Goal: Task Accomplishment & Management: Manage account settings

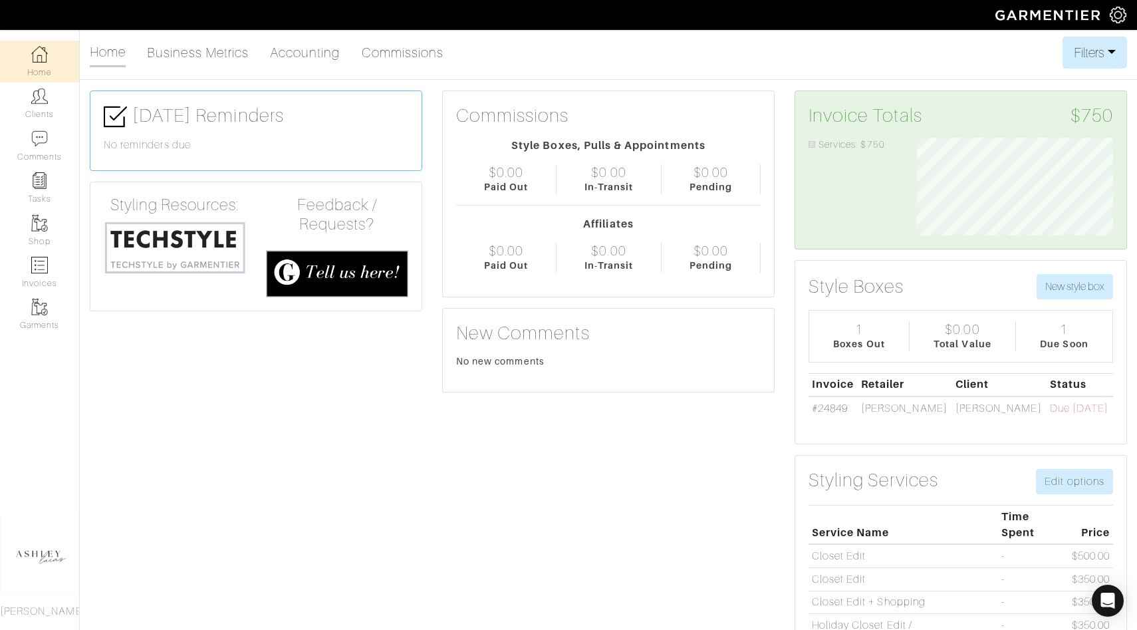
scroll to position [98, 216]
click at [45, 257] on img at bounding box center [39, 265] width 17 height 17
select select
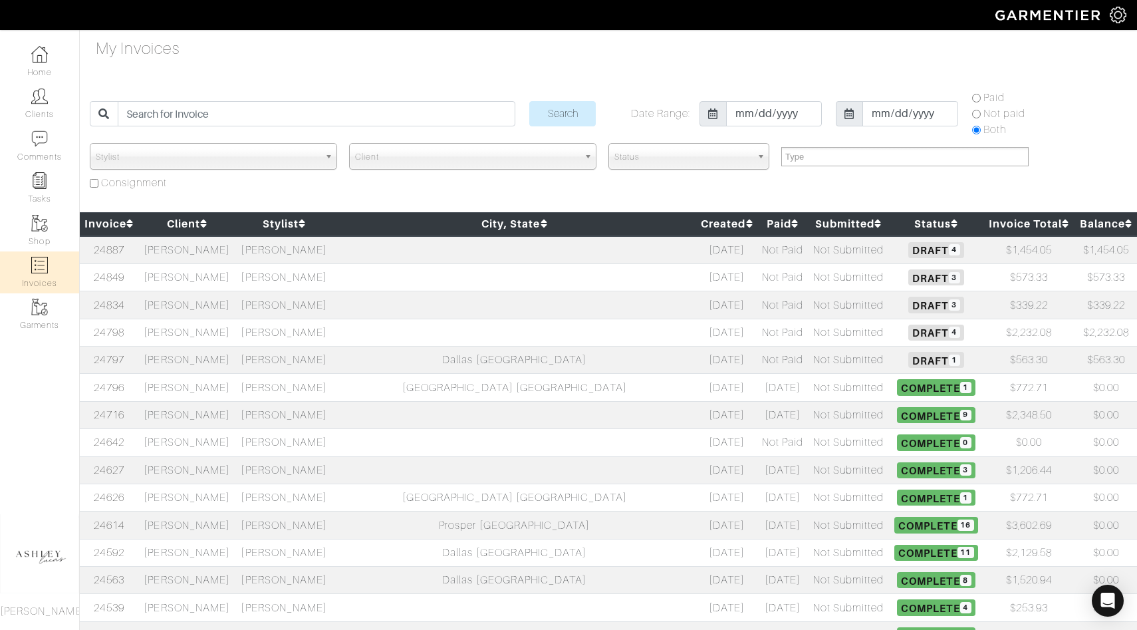
click at [908, 276] on span "Draft 3" at bounding box center [935, 277] width 55 height 16
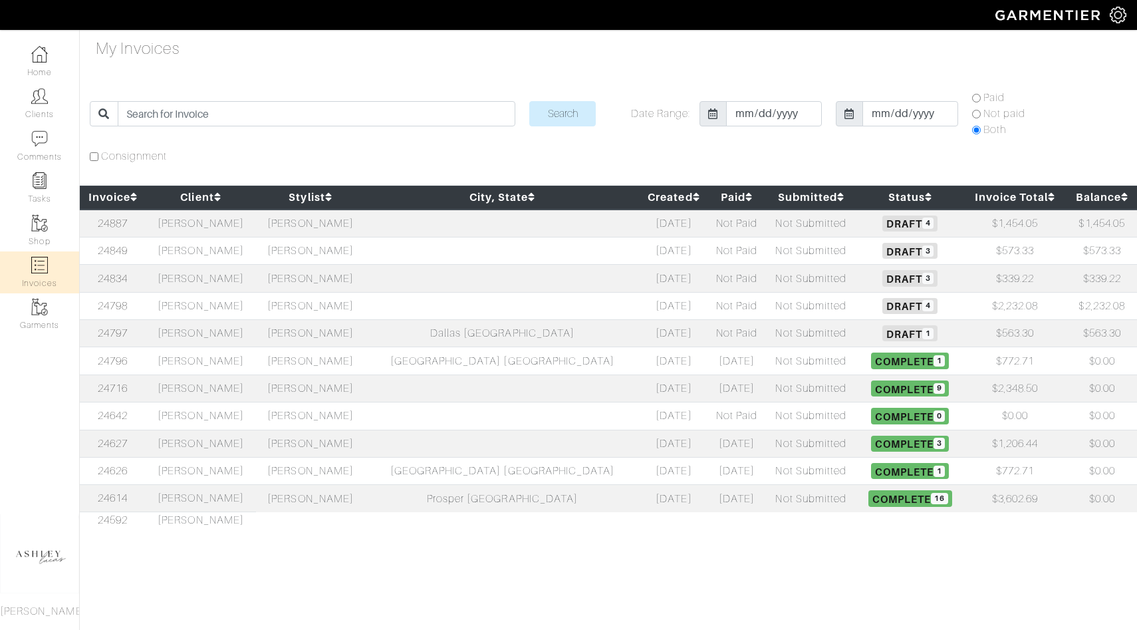
select select
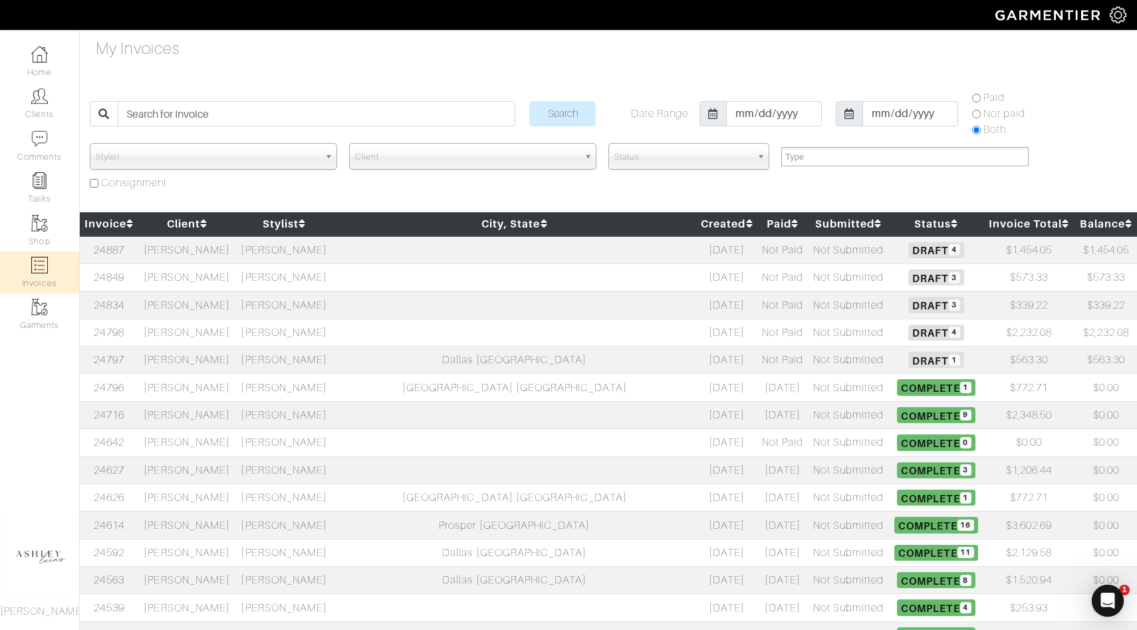
click at [908, 246] on span "Draft 4" at bounding box center [935, 250] width 55 height 16
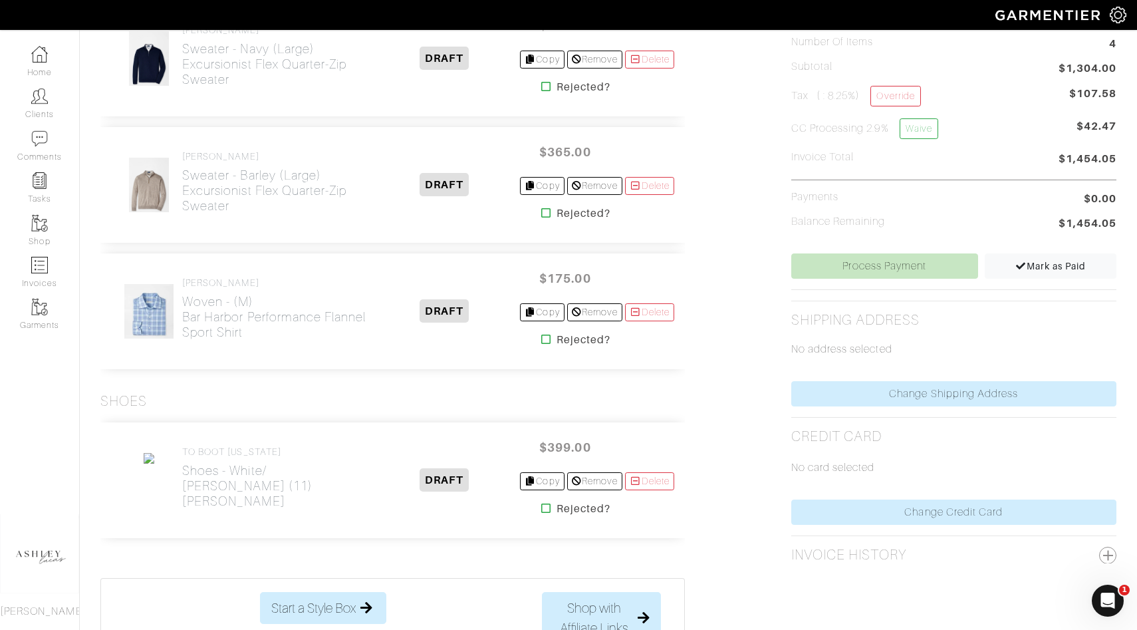
scroll to position [515, 0]
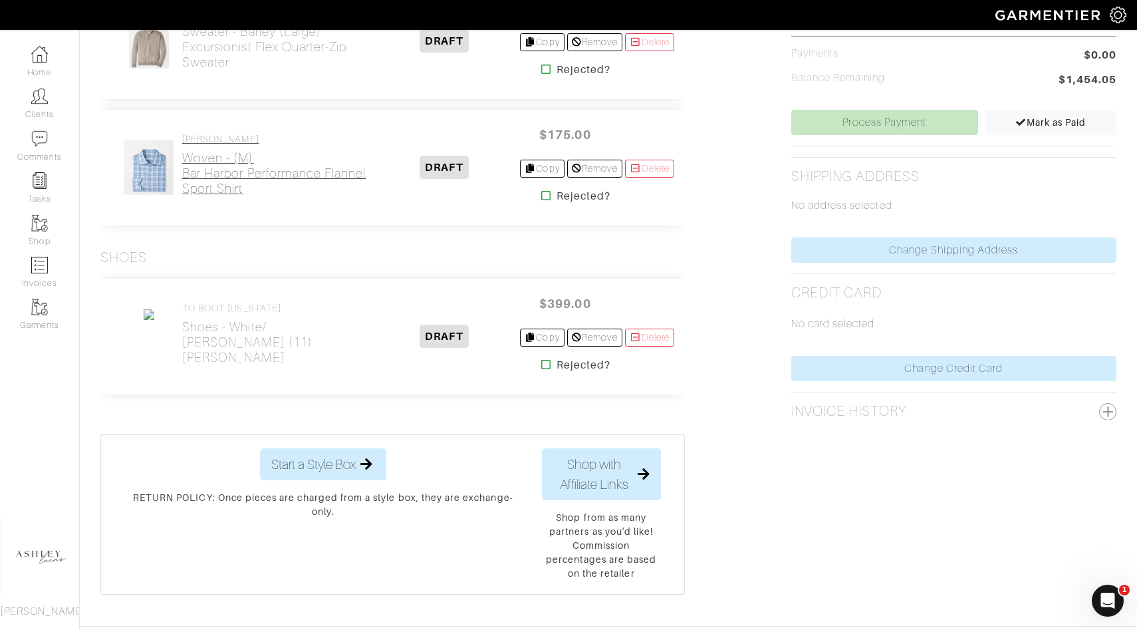
click at [182, 163] on h2 "Woven - (M) Bar Harbor Performance Flannel Sport Shirt" at bounding box center [275, 173] width 187 height 46
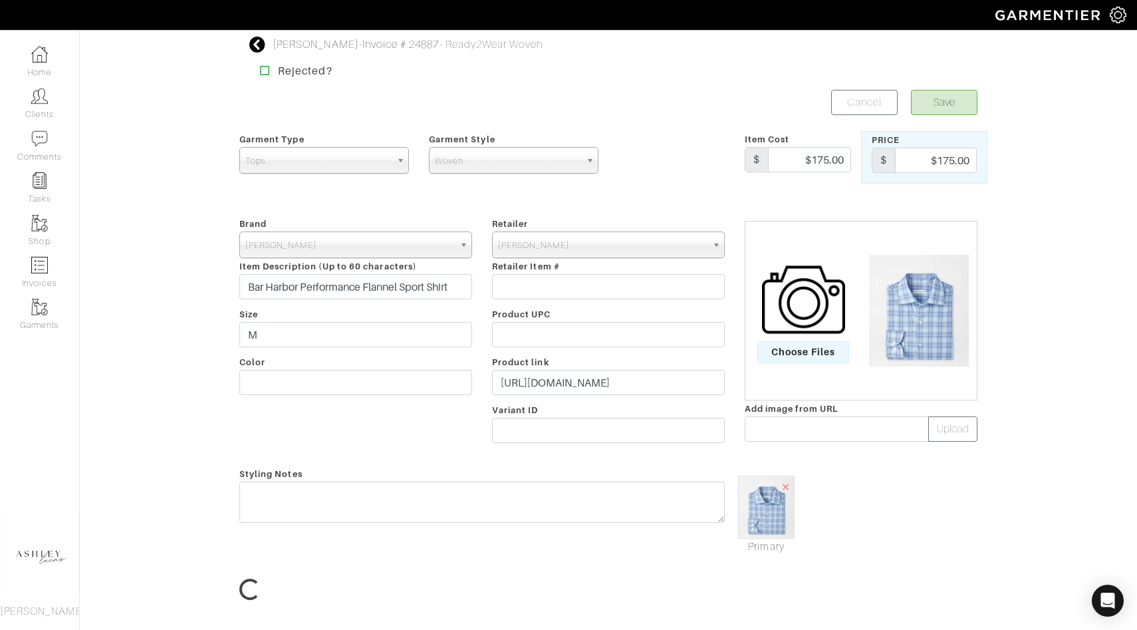
click at [226, 362] on div "Jamie Wagner - Invoice # 24887 - Ready2Wear Woven Rejected? Save Cancel Garment…" at bounding box center [568, 375] width 1137 height 676
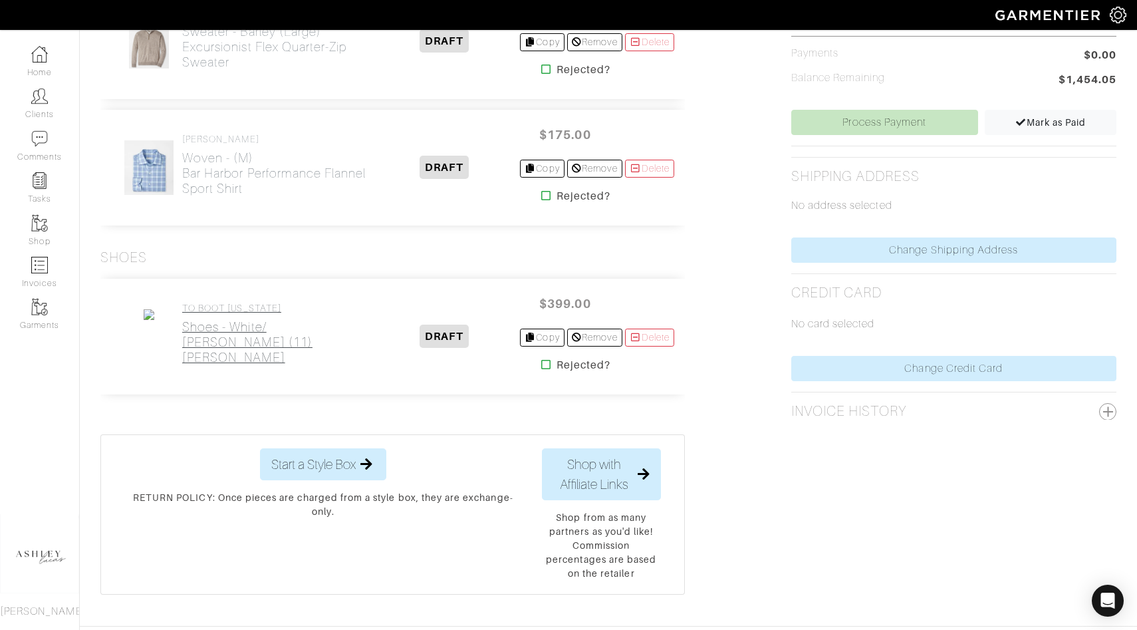
click at [232, 332] on h2 "Shoes - White/ Tan Leather (11) Carlin Sneaker" at bounding box center [275, 342] width 187 height 46
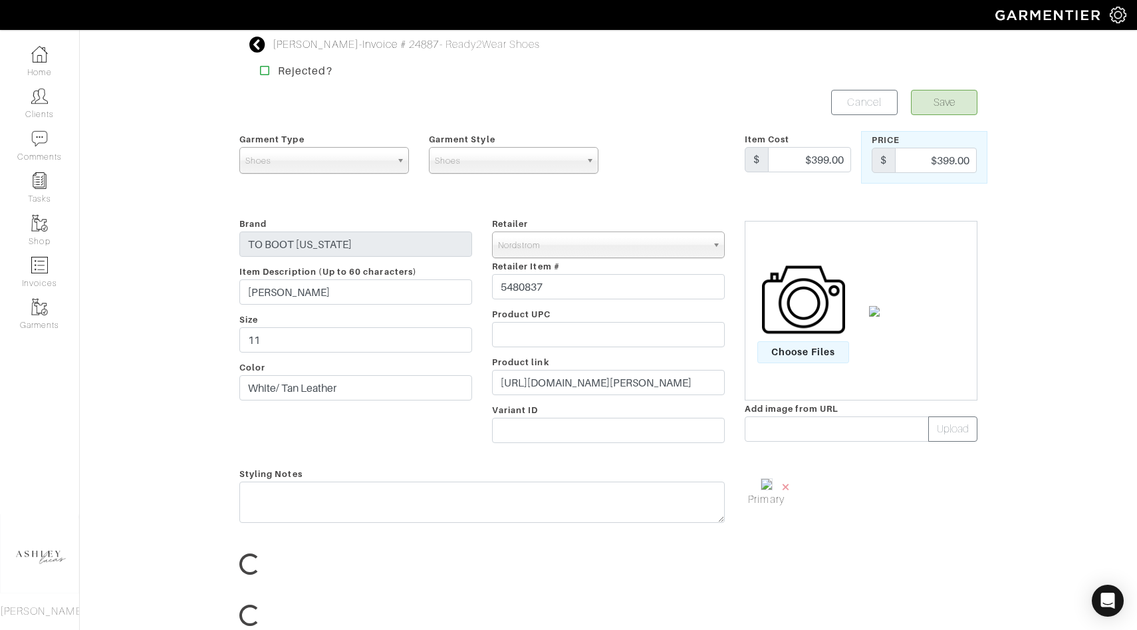
scroll to position [53, 0]
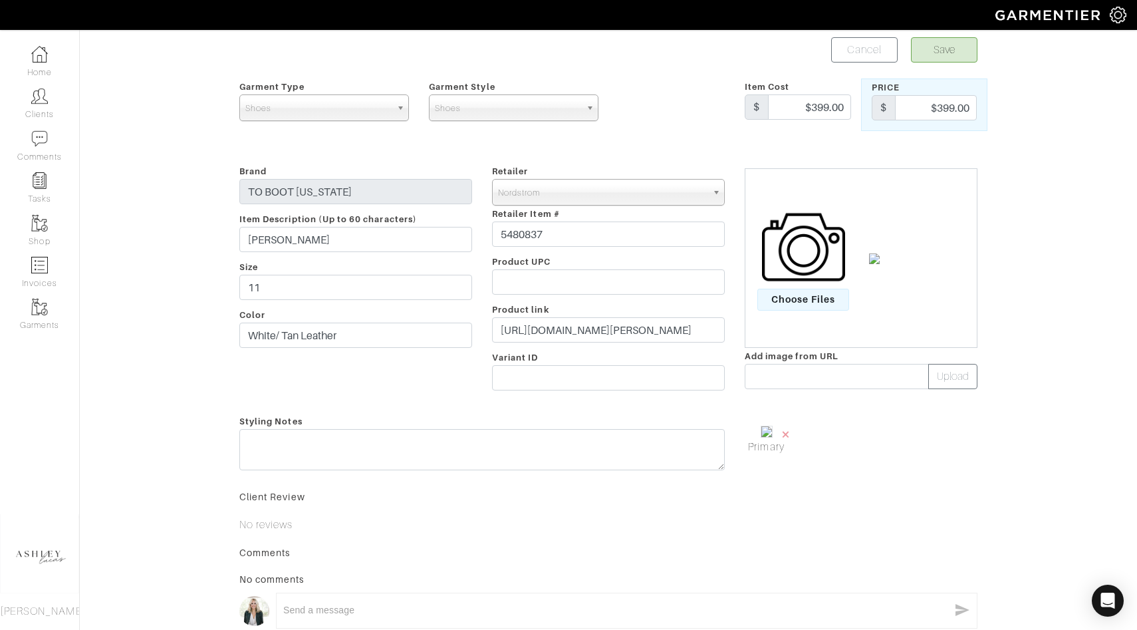
click at [800, 285] on img at bounding box center [803, 247] width 83 height 83
click at [0, 0] on input "Choose Files" at bounding box center [0, 0] width 0 height 0
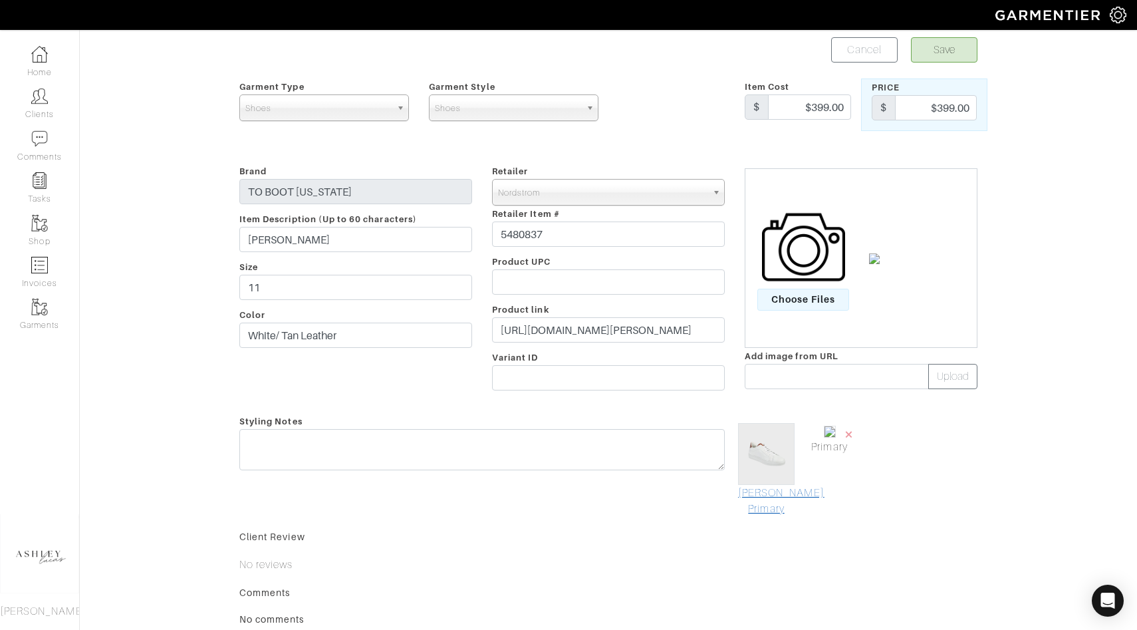
click at [772, 501] on link "Mark As Primary" at bounding box center [766, 501] width 57 height 32
click at [940, 51] on button "Save" at bounding box center [944, 49] width 67 height 25
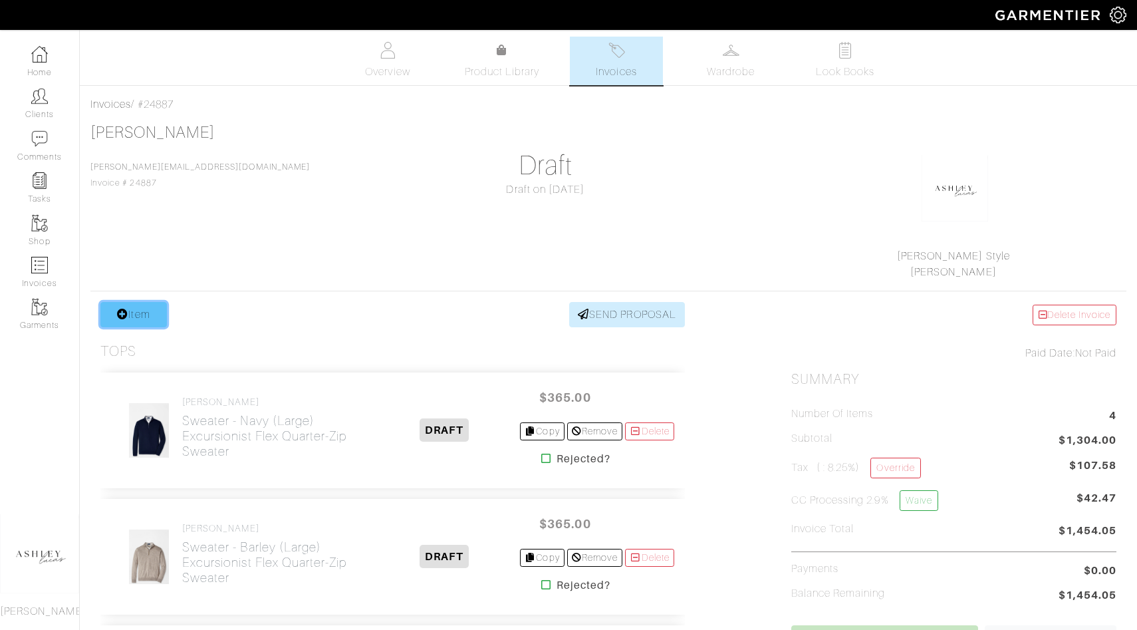
click at [144, 315] on link "Item" at bounding box center [133, 314] width 67 height 25
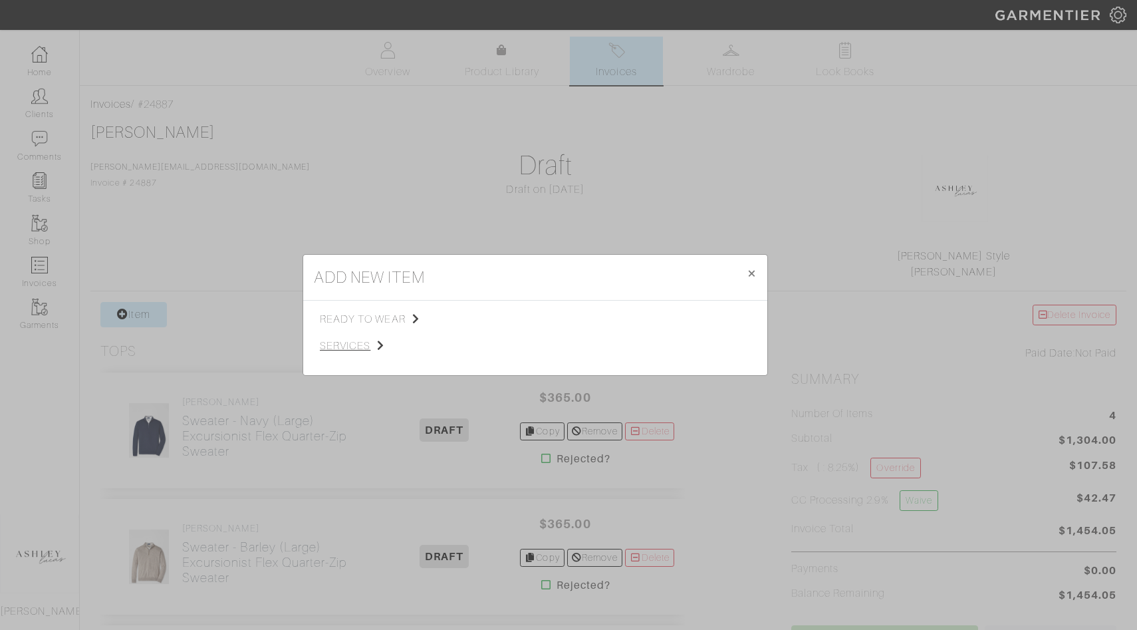
click at [353, 344] on span "services" at bounding box center [387, 346] width 134 height 16
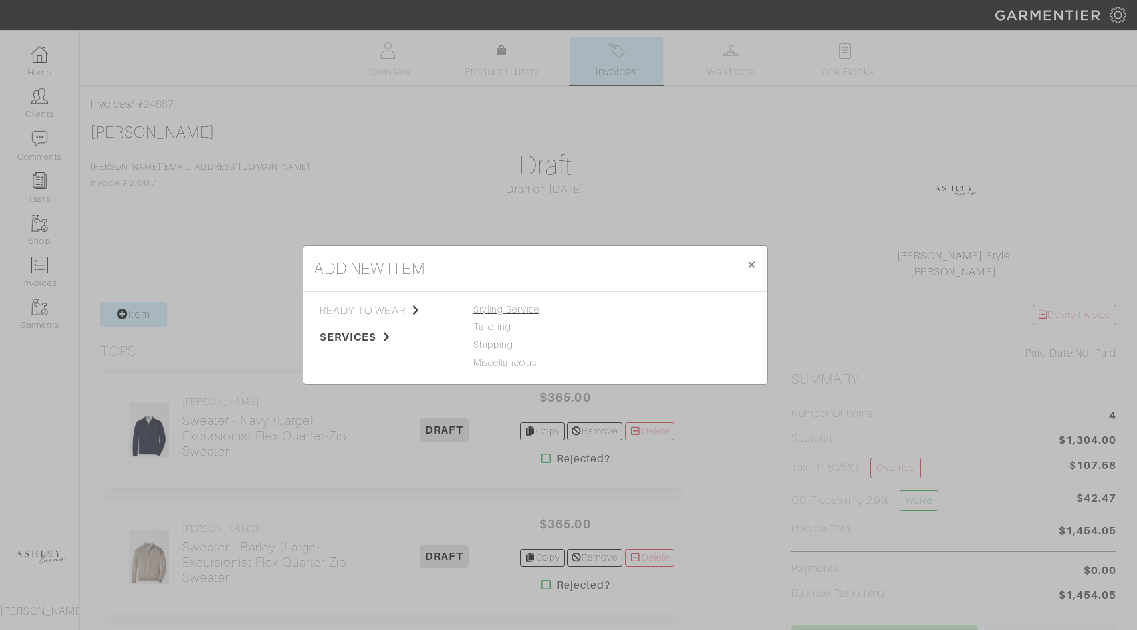
click at [512, 314] on span "Styling Service" at bounding box center [507, 309] width 66 height 11
click at [648, 307] on link "Styling Service" at bounding box center [650, 309] width 66 height 11
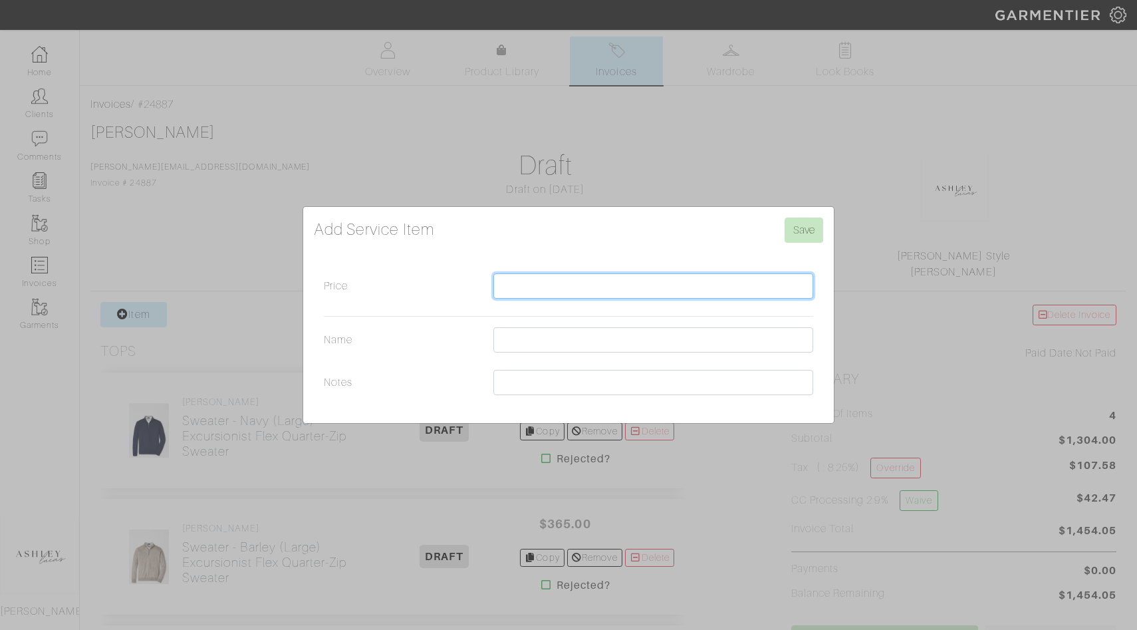
click at [555, 291] on input "Price" at bounding box center [653, 285] width 320 height 25
type input "175.00"
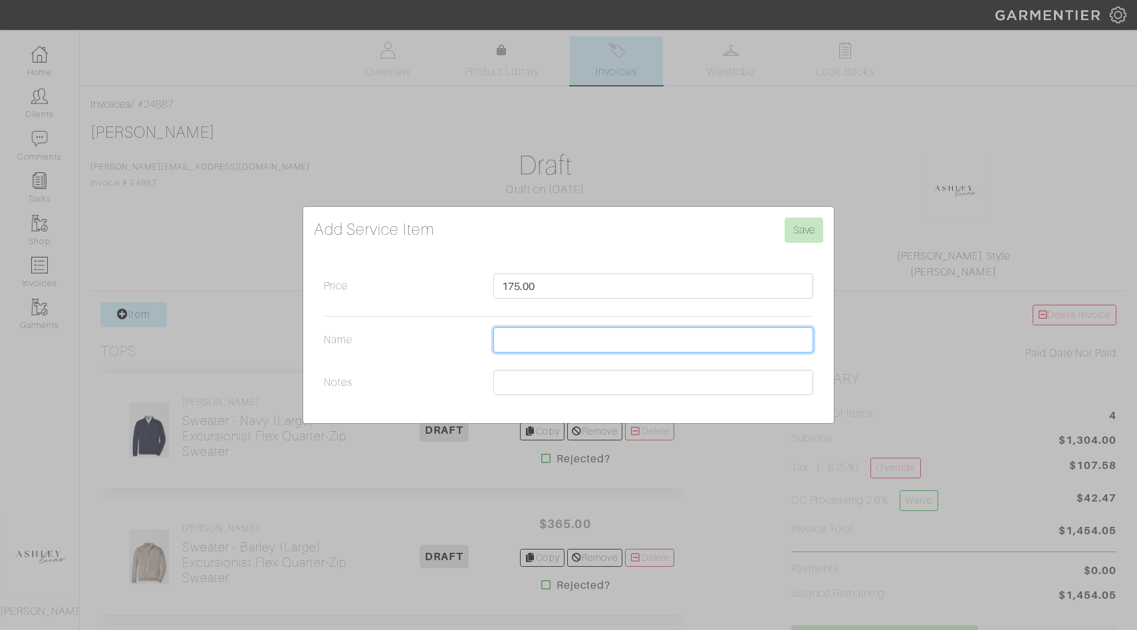
click at [596, 343] on input "Name" at bounding box center [653, 339] width 320 height 25
type input "Quick Style"
click at [821, 227] on input "Save" at bounding box center [804, 229] width 39 height 25
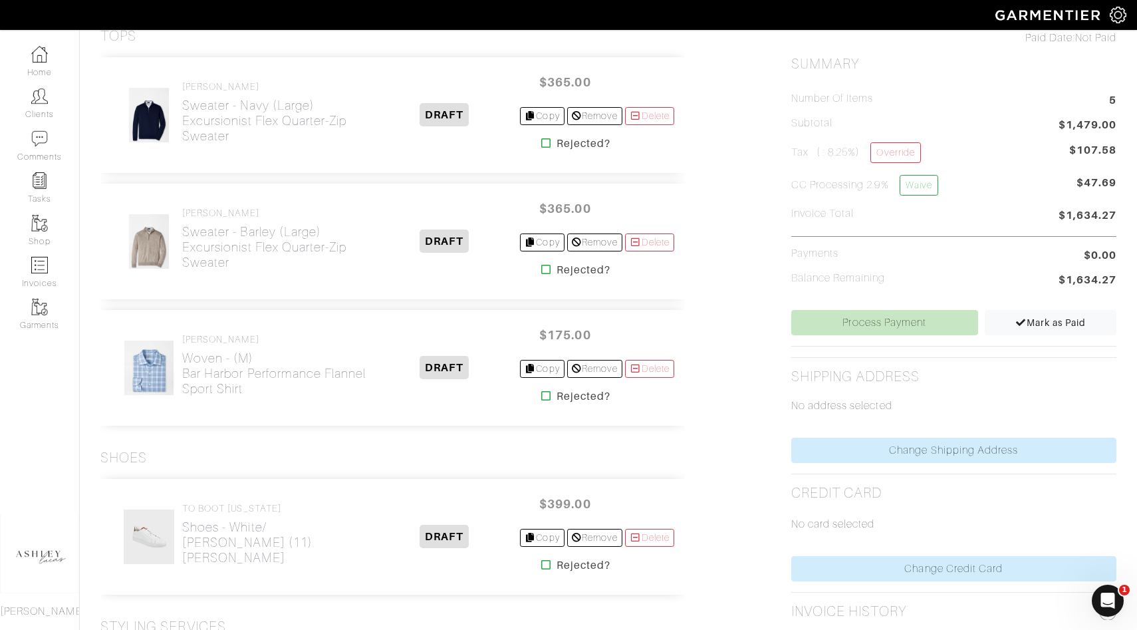
scroll to position [244, 0]
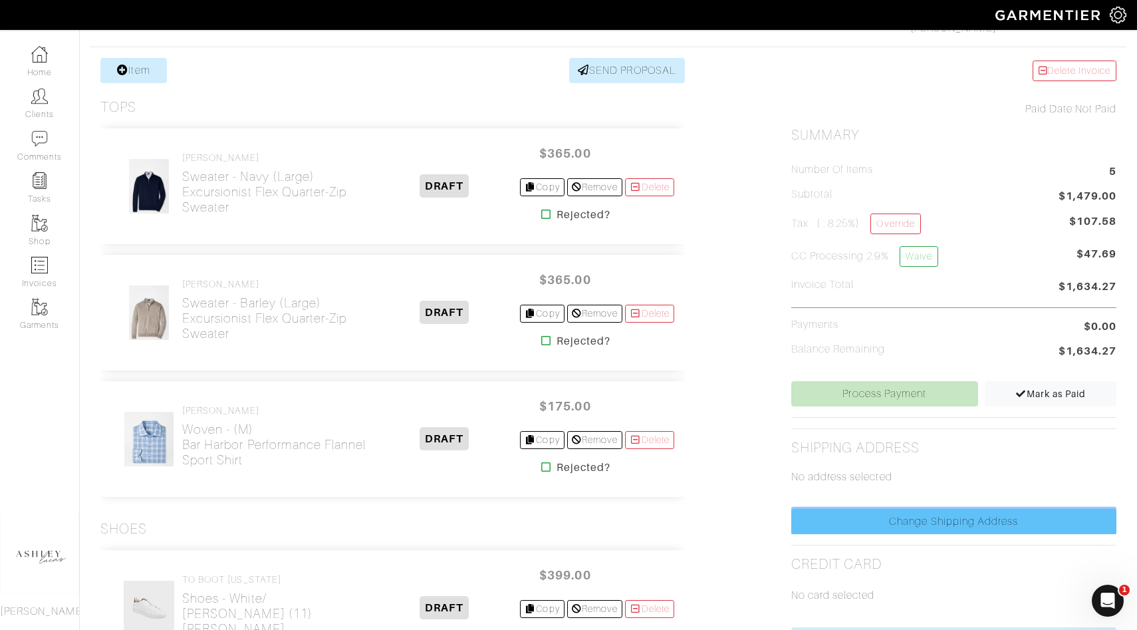
click at [860, 521] on link "Change Shipping Address" at bounding box center [953, 521] width 325 height 25
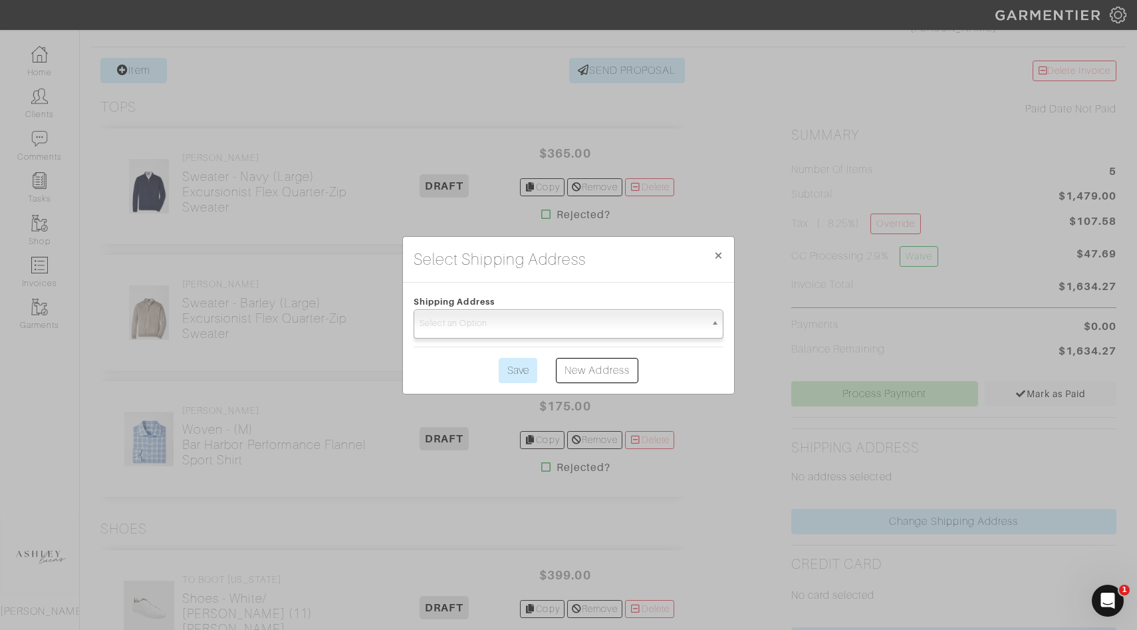
click at [638, 313] on span "Select an Option" at bounding box center [563, 323] width 286 height 27
click at [635, 323] on span "Select an Option" at bounding box center [563, 323] width 286 height 27
click at [531, 362] on input "Save" at bounding box center [518, 370] width 39 height 25
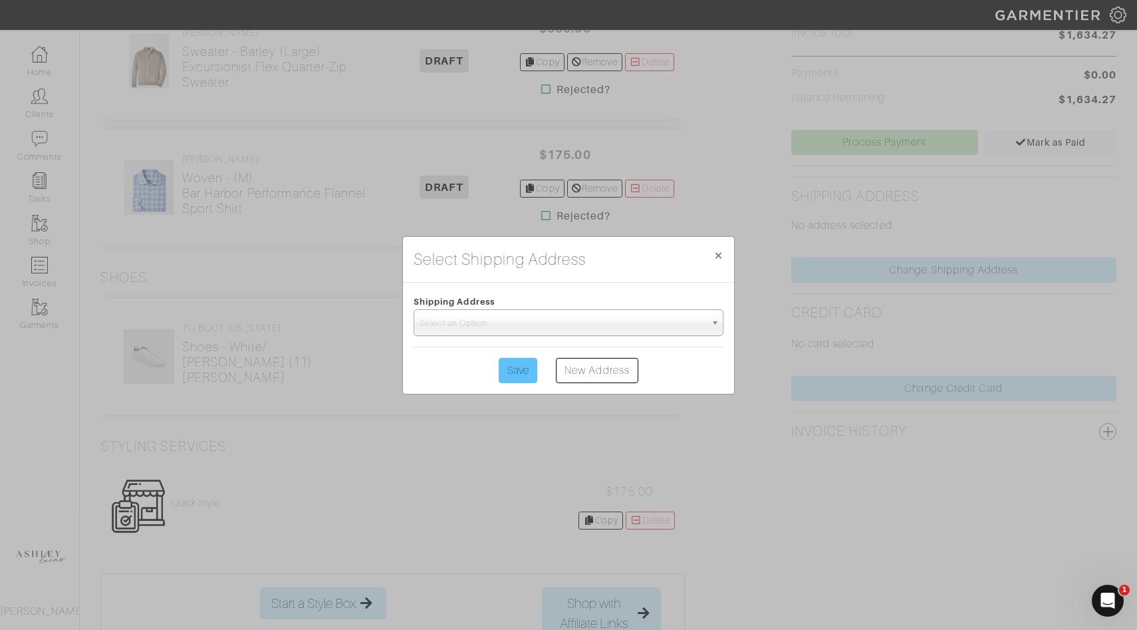
scroll to position [550, 0]
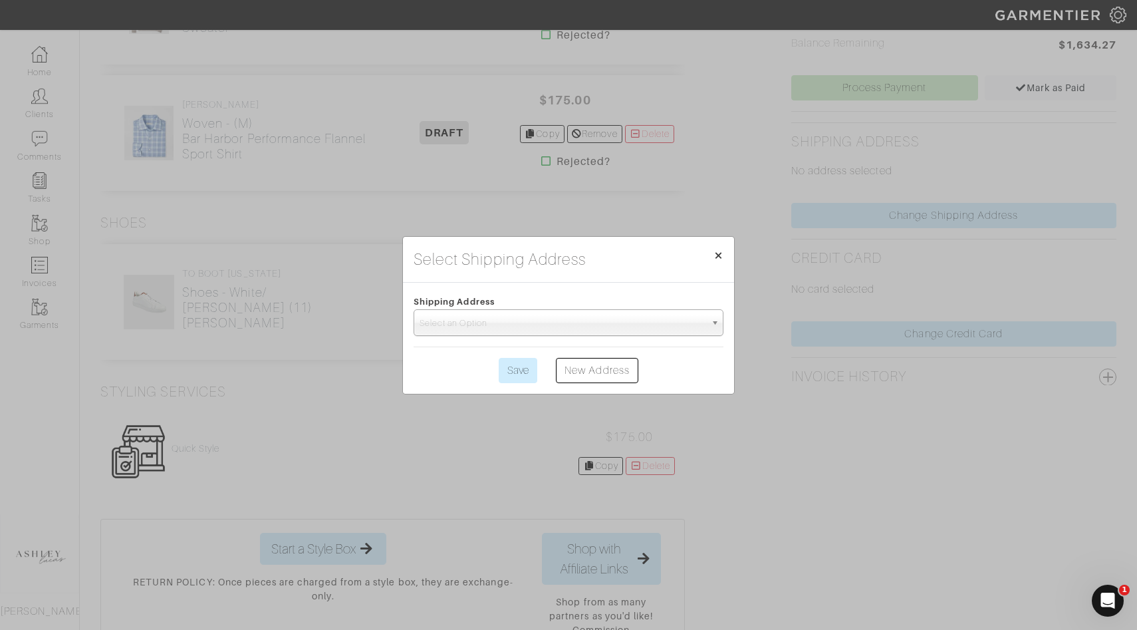
click at [718, 252] on span "×" at bounding box center [719, 255] width 10 height 18
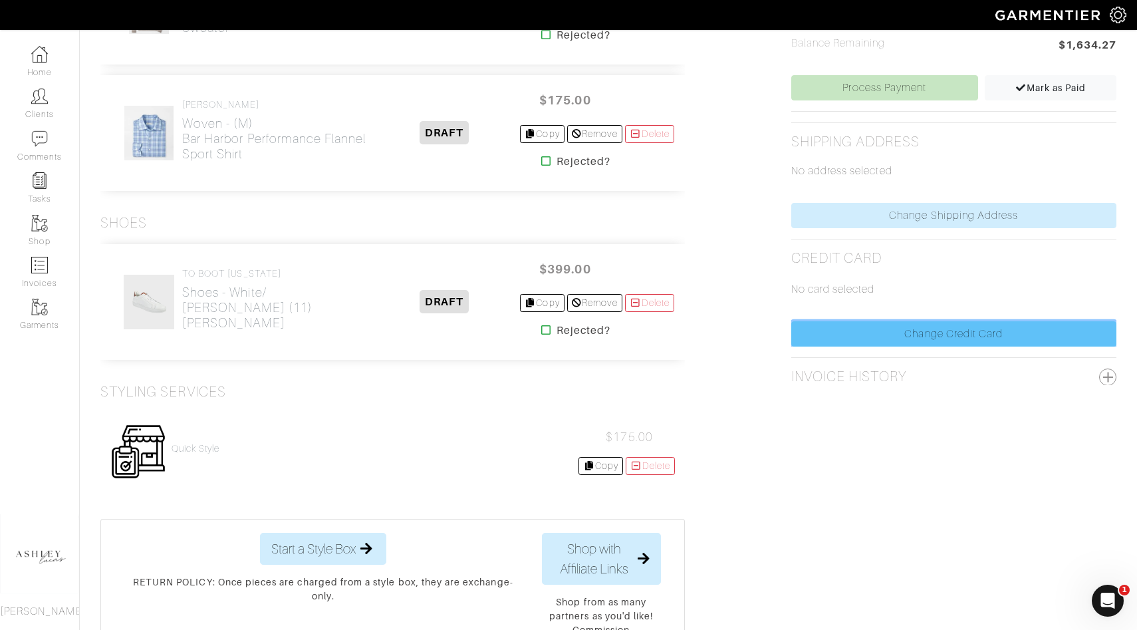
click at [894, 324] on link "Change Credit Card" at bounding box center [953, 333] width 325 height 25
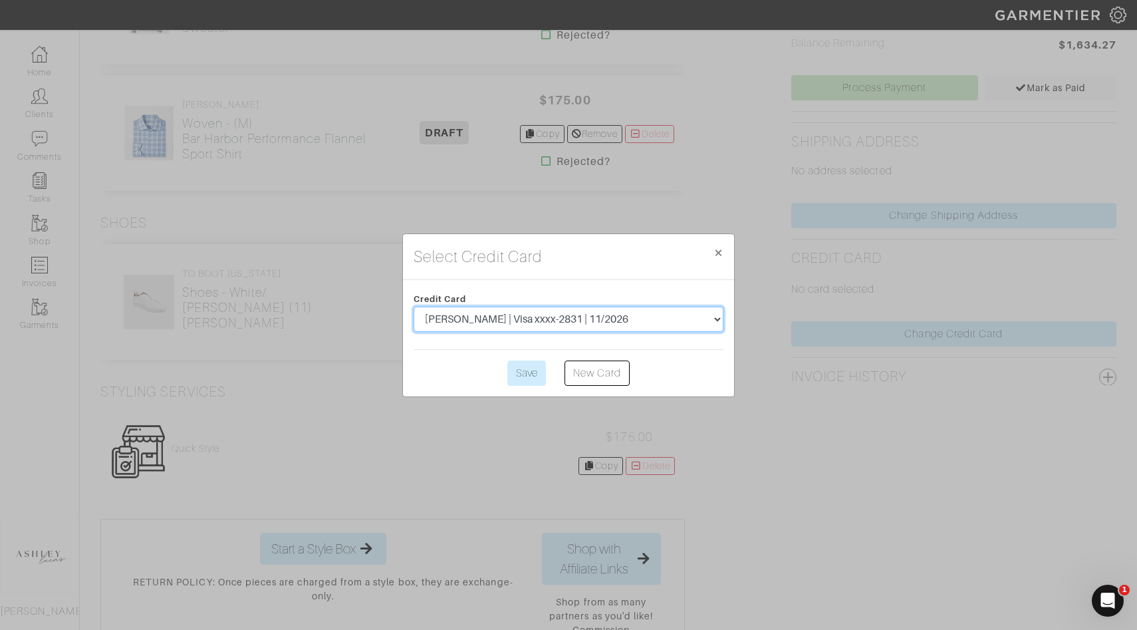
click at [612, 321] on select "ashley holland | Visa xxxx-2831 | 11/2026 Jamie Wagner | MasterCard xxxx-6564 |…" at bounding box center [569, 319] width 310 height 25
select select "5555"
click at [517, 377] on input "Save" at bounding box center [526, 372] width 39 height 25
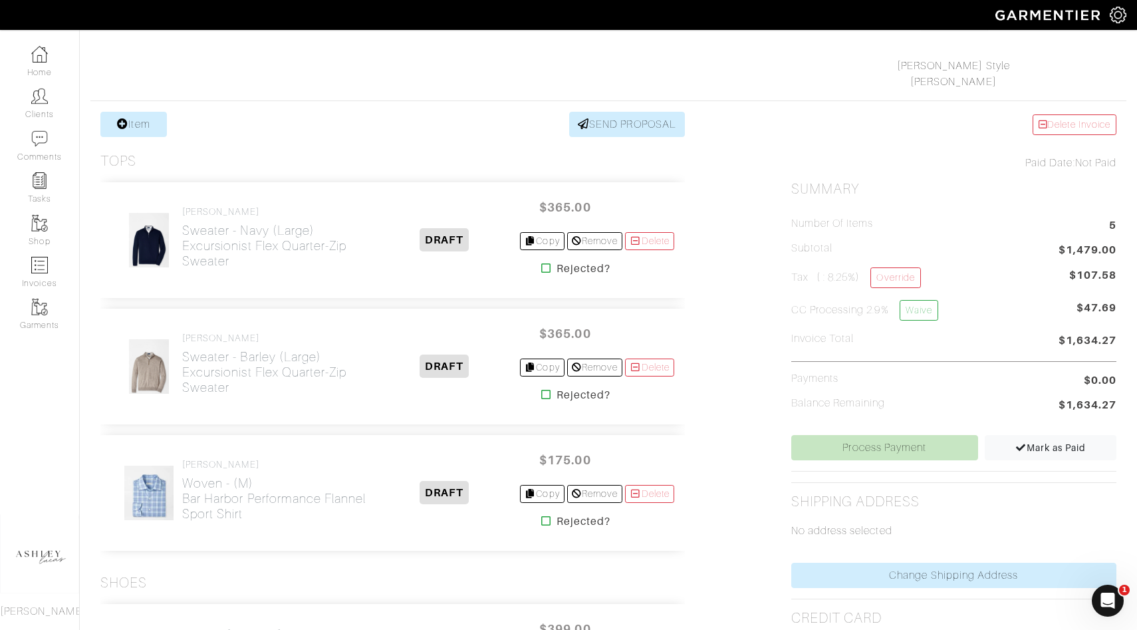
scroll to position [119, 0]
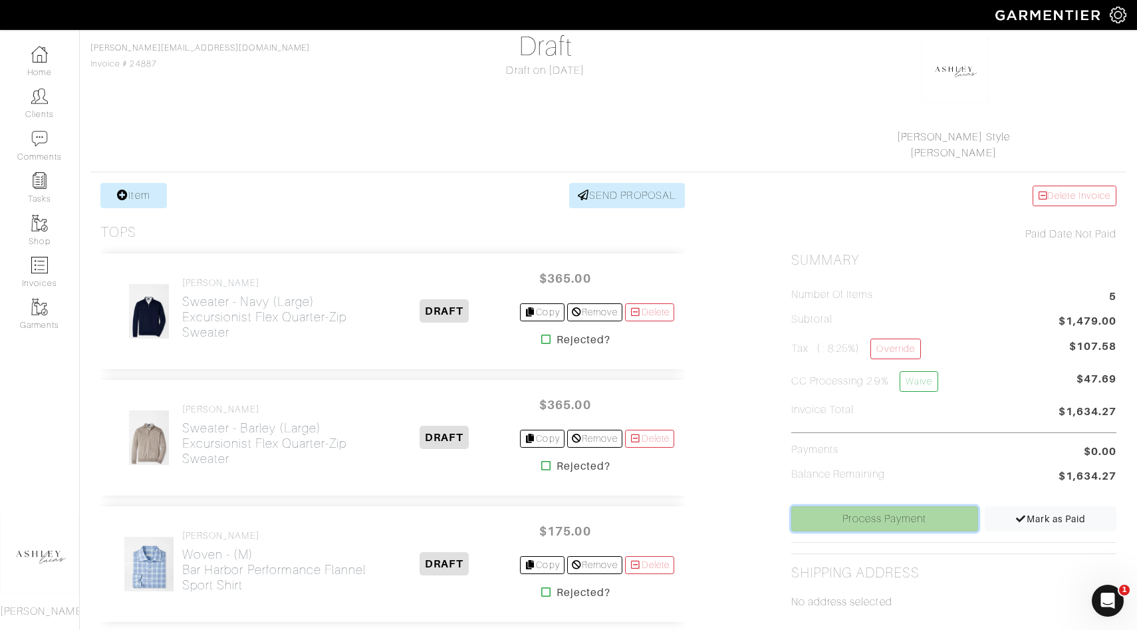
click at [871, 515] on link "Process Payment" at bounding box center [884, 518] width 187 height 25
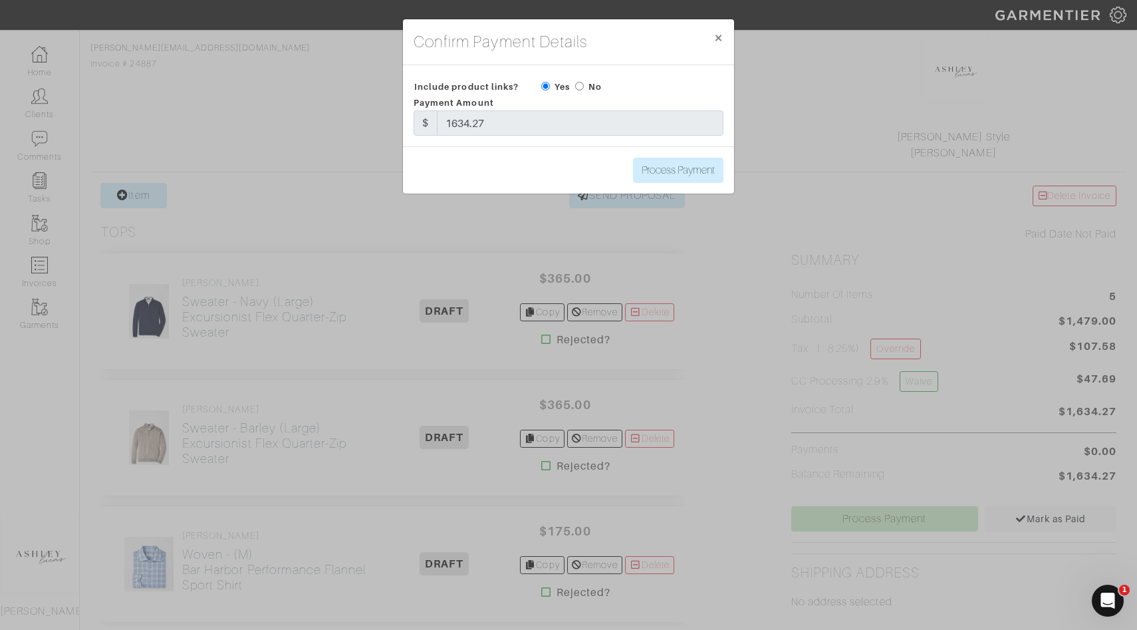
click at [593, 88] on label "No" at bounding box center [595, 86] width 13 height 13
click at [580, 86] on input "radio" at bounding box center [579, 86] width 9 height 9
radio input "true"
click at [686, 170] on input "Process Payment" at bounding box center [678, 170] width 90 height 25
type input "Process Payment"
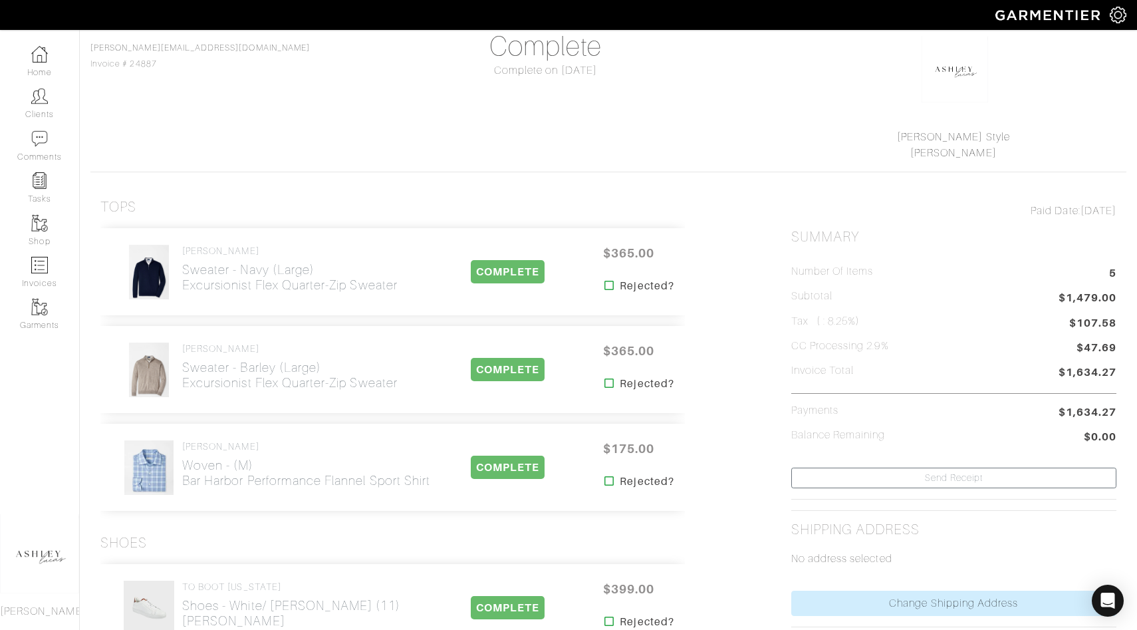
scroll to position [0, 0]
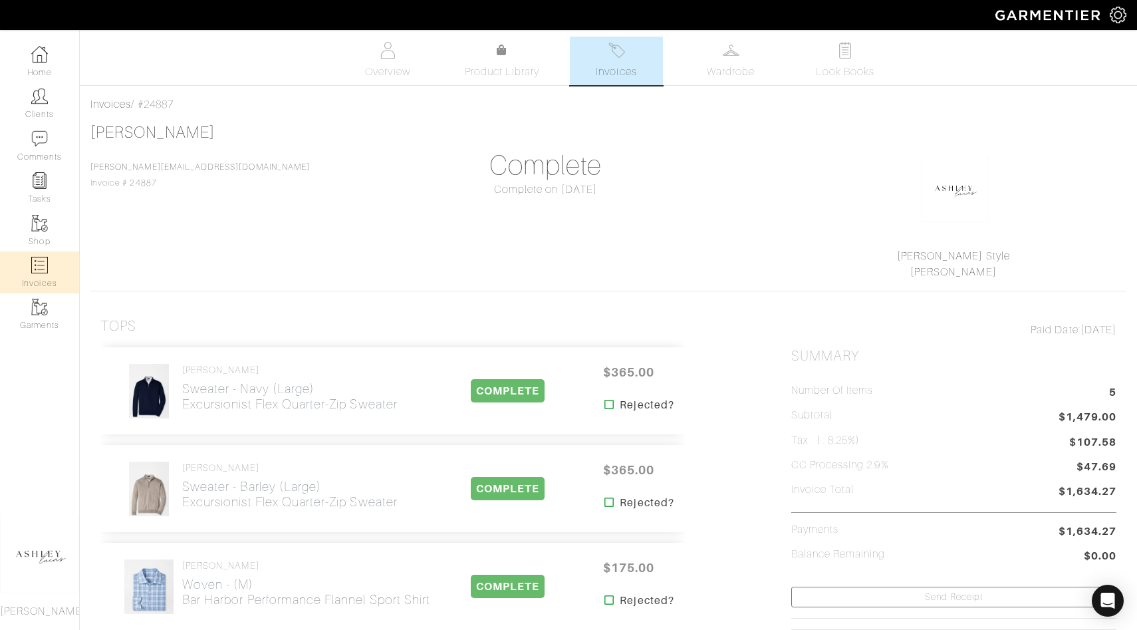
click at [55, 267] on link "Invoices" at bounding box center [39, 272] width 79 height 42
select select
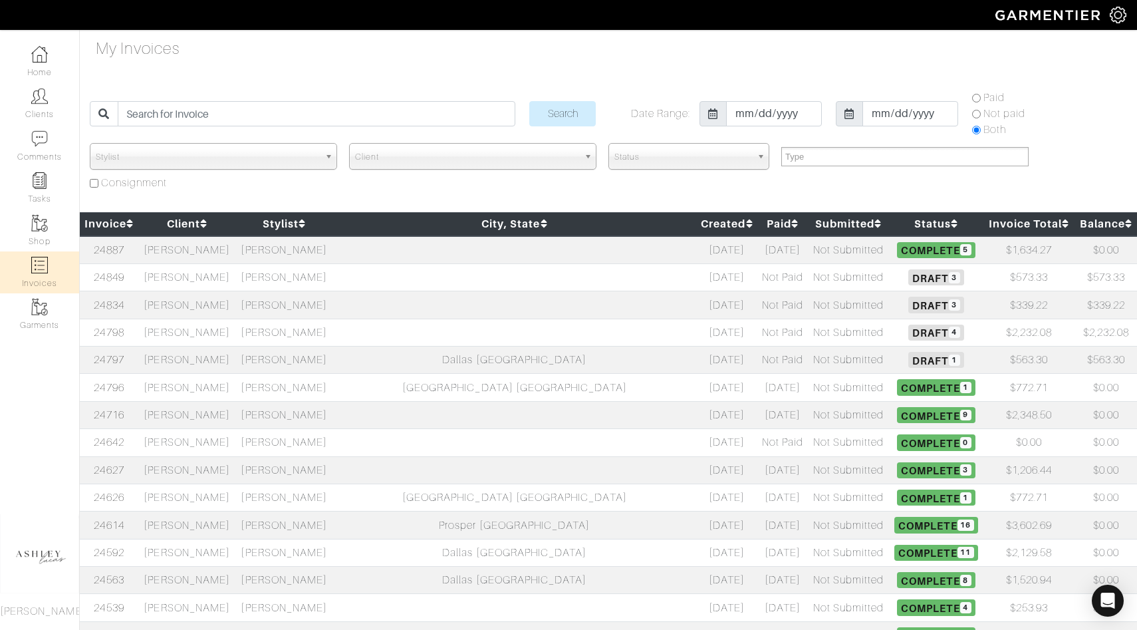
click at [908, 277] on span "Draft 3" at bounding box center [935, 277] width 55 height 16
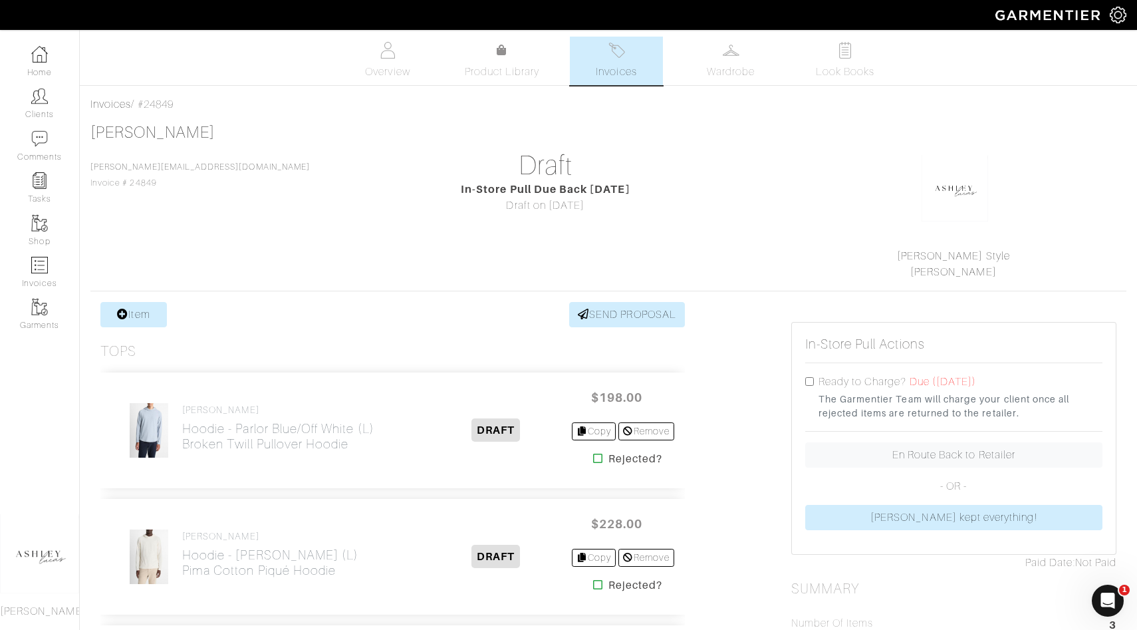
click at [806, 379] on input "checkbox" at bounding box center [809, 381] width 9 height 9
checkbox input "true"
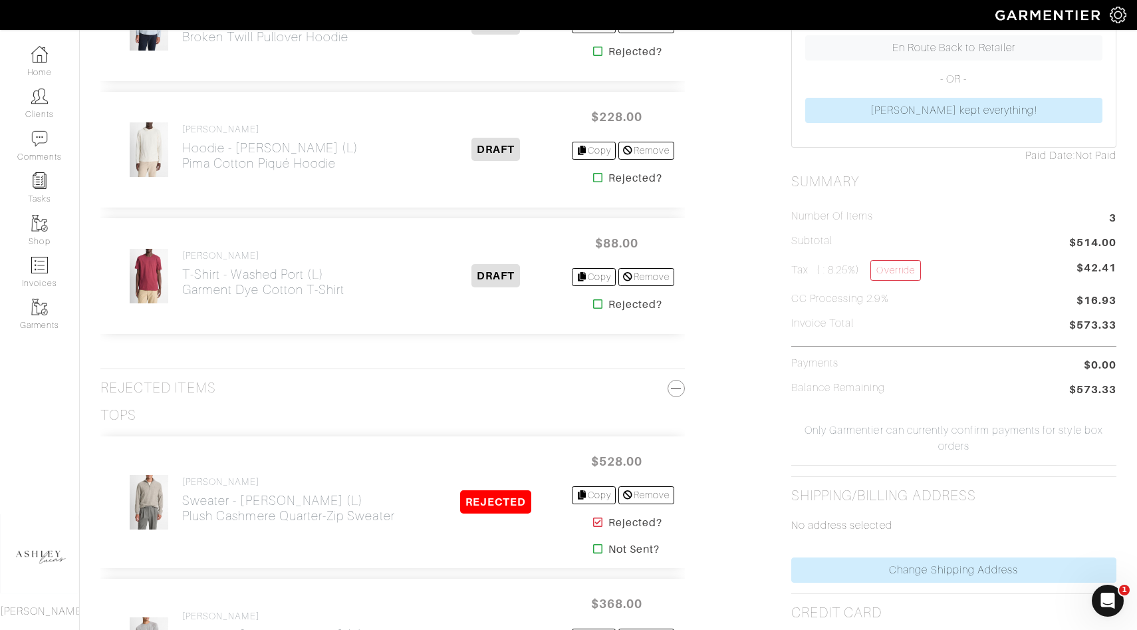
scroll to position [3, 0]
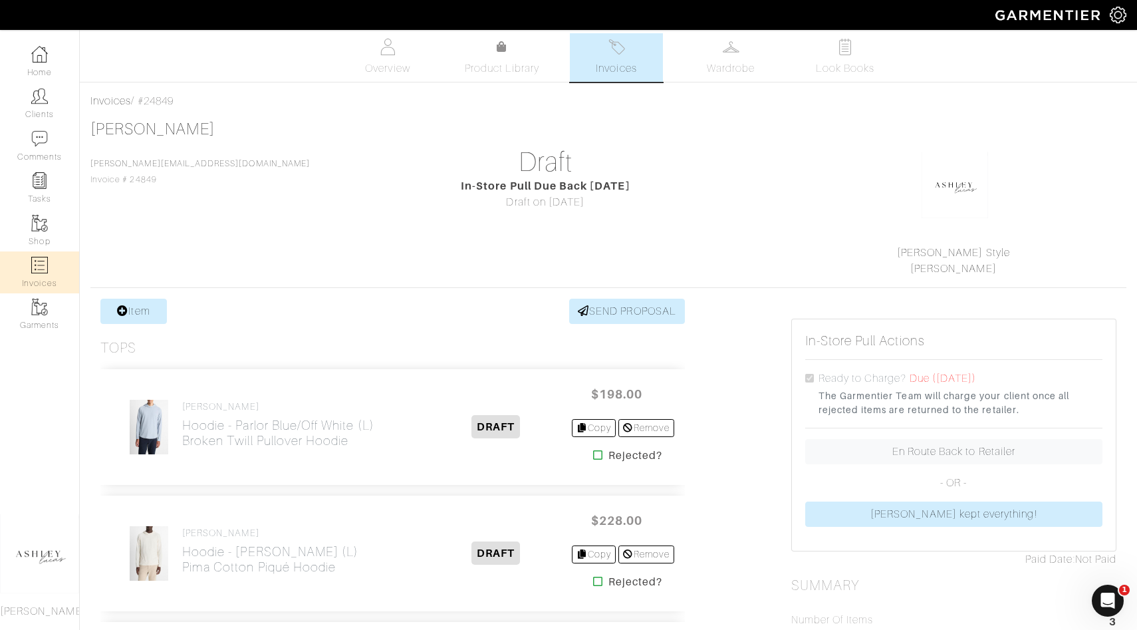
click at [47, 260] on img at bounding box center [39, 265] width 17 height 17
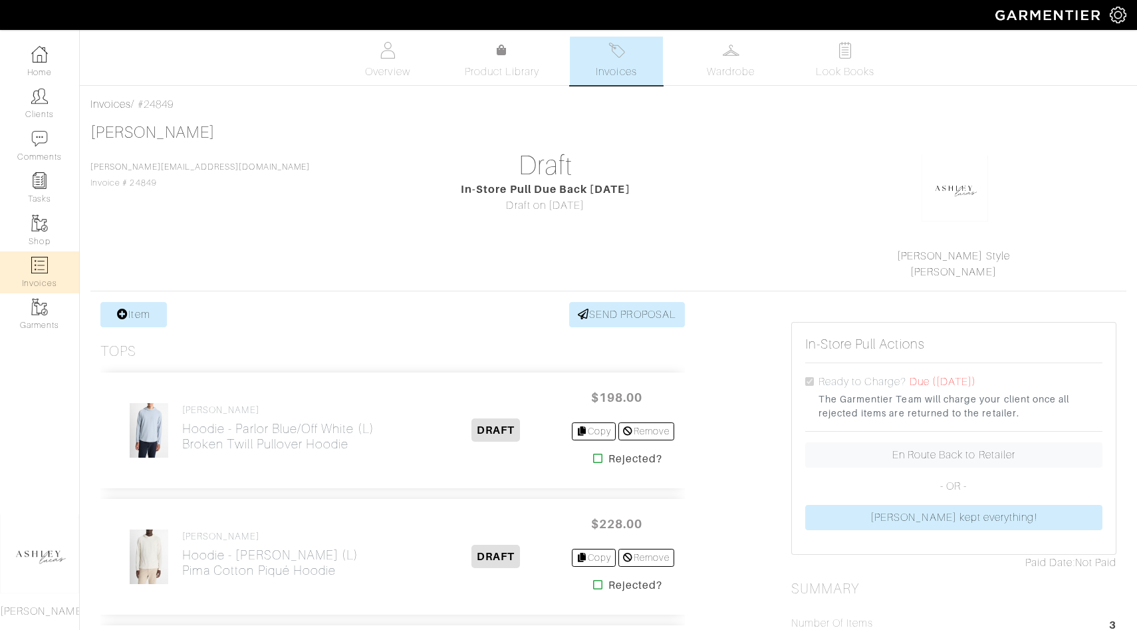
select select
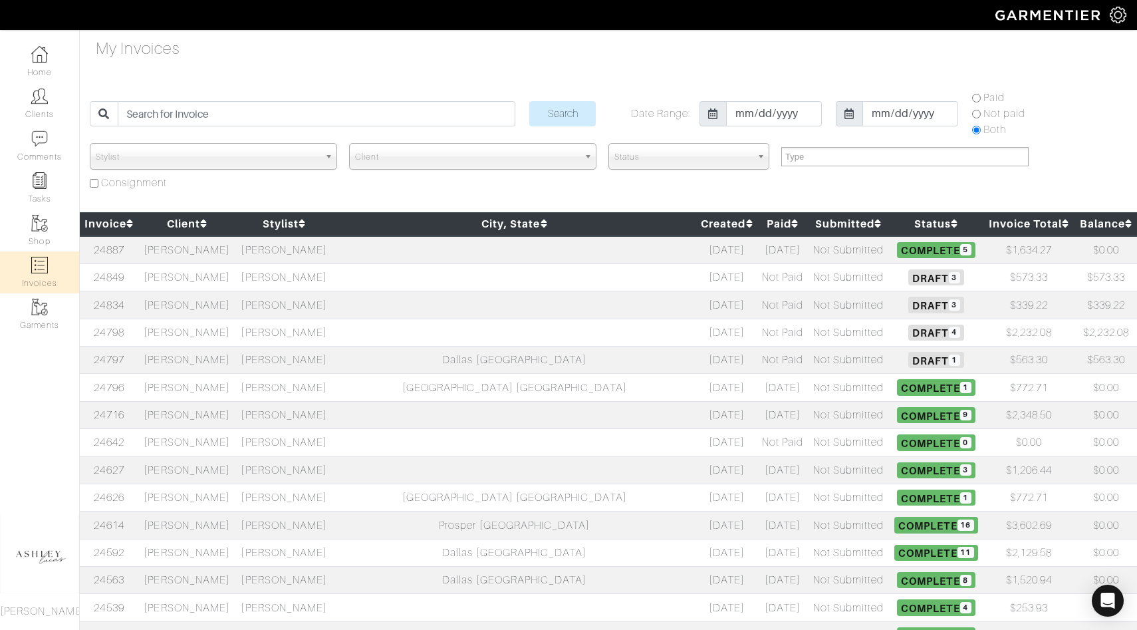
click at [949, 336] on span "4" at bounding box center [954, 332] width 11 height 11
